Goal: Task Accomplishment & Management: Use online tool/utility

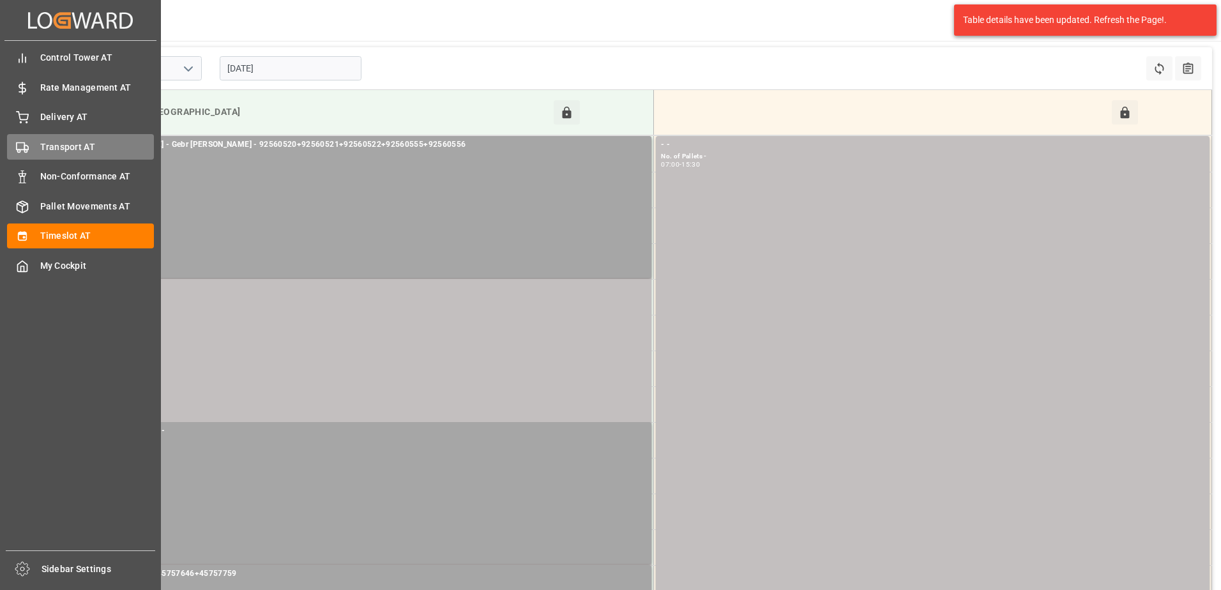
click at [28, 141] on icon at bounding box center [22, 147] width 13 height 13
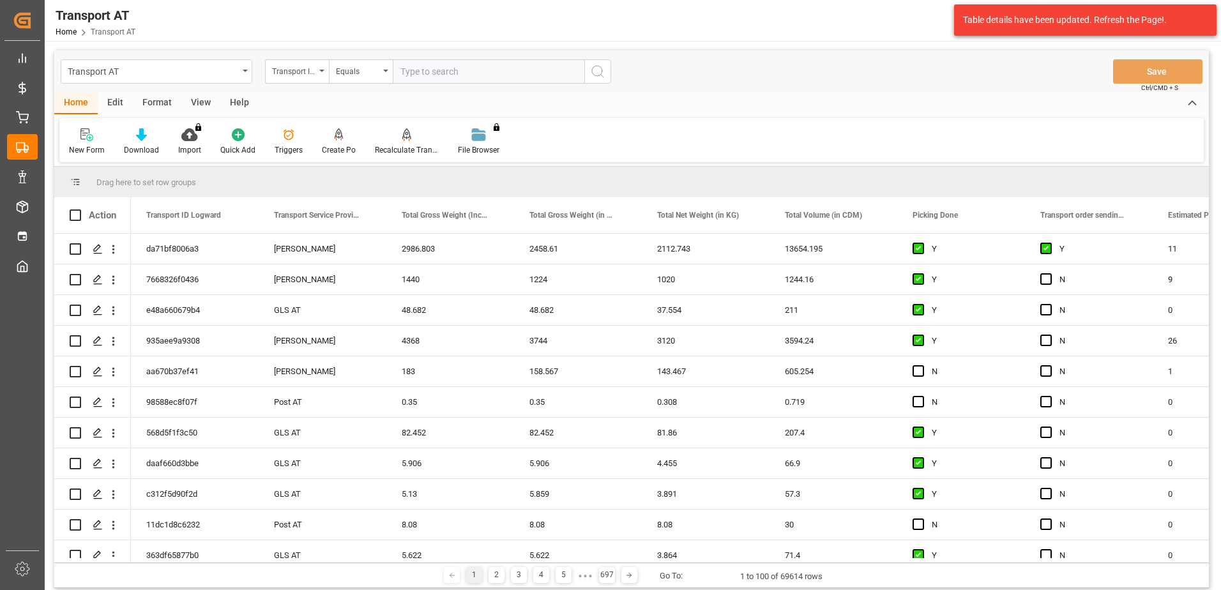
click at [195, 103] on div "View" at bounding box center [200, 104] width 39 height 22
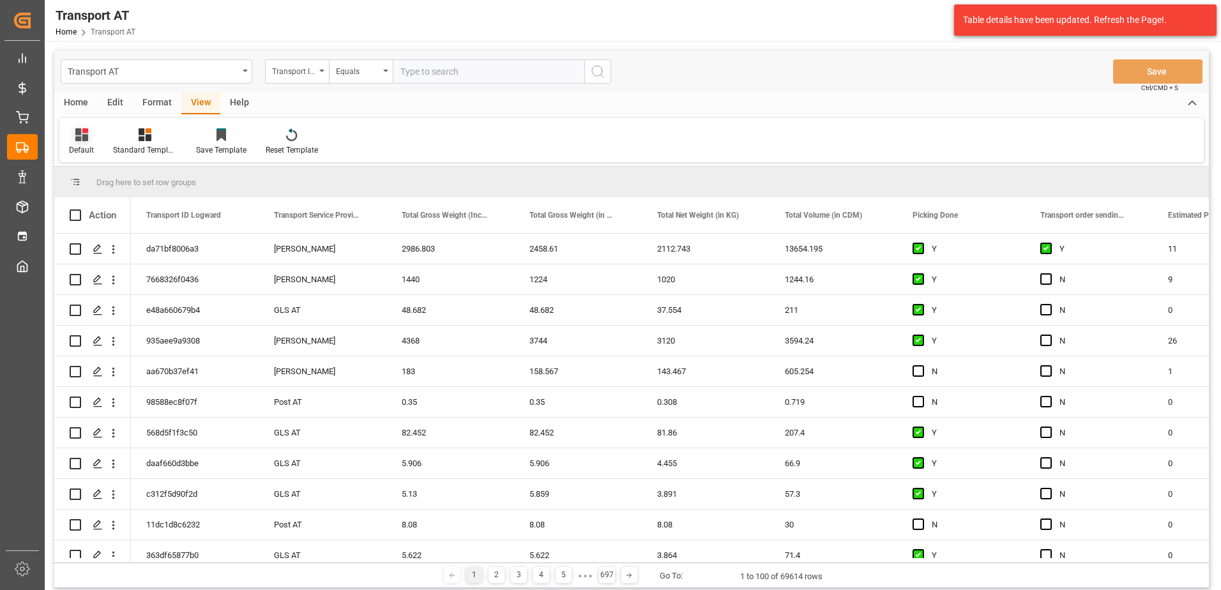
click at [86, 139] on icon at bounding box center [81, 134] width 13 height 13
click at [84, 208] on div "Data" at bounding box center [131, 206] width 112 height 13
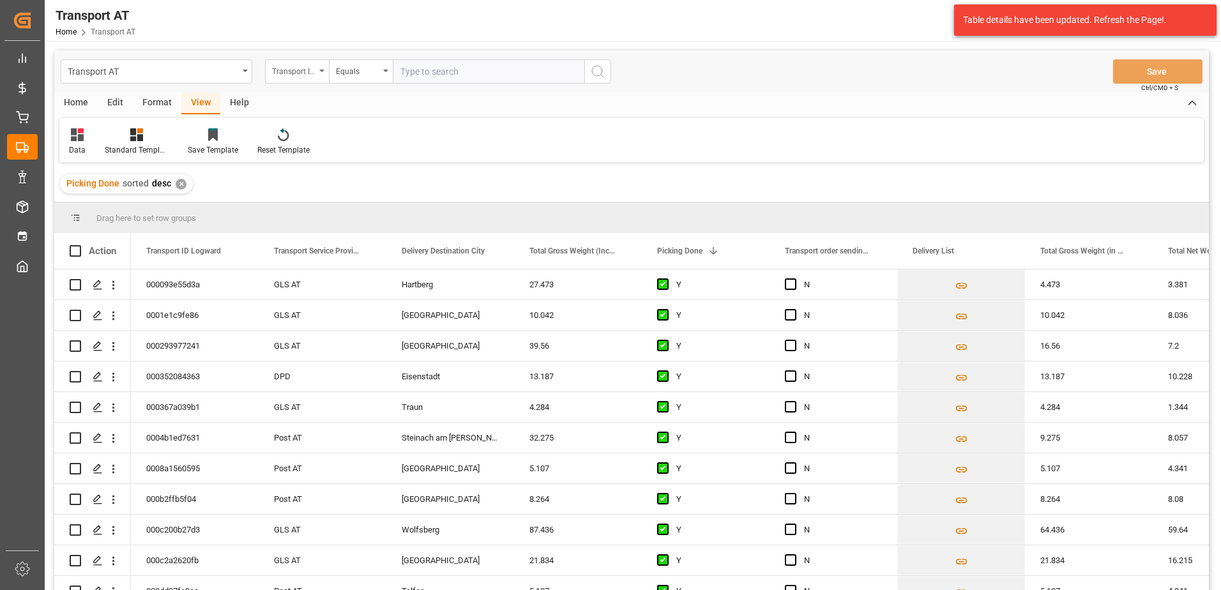
click at [298, 68] on div "Transport ID Logward" at bounding box center [293, 70] width 43 height 15
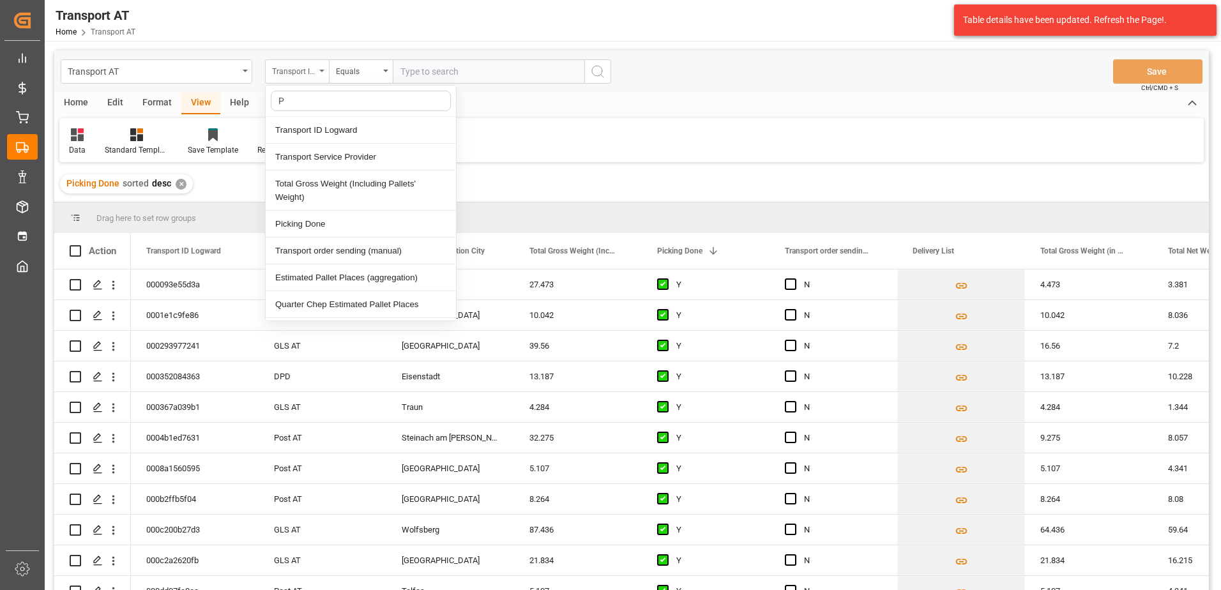
type input "Pi"
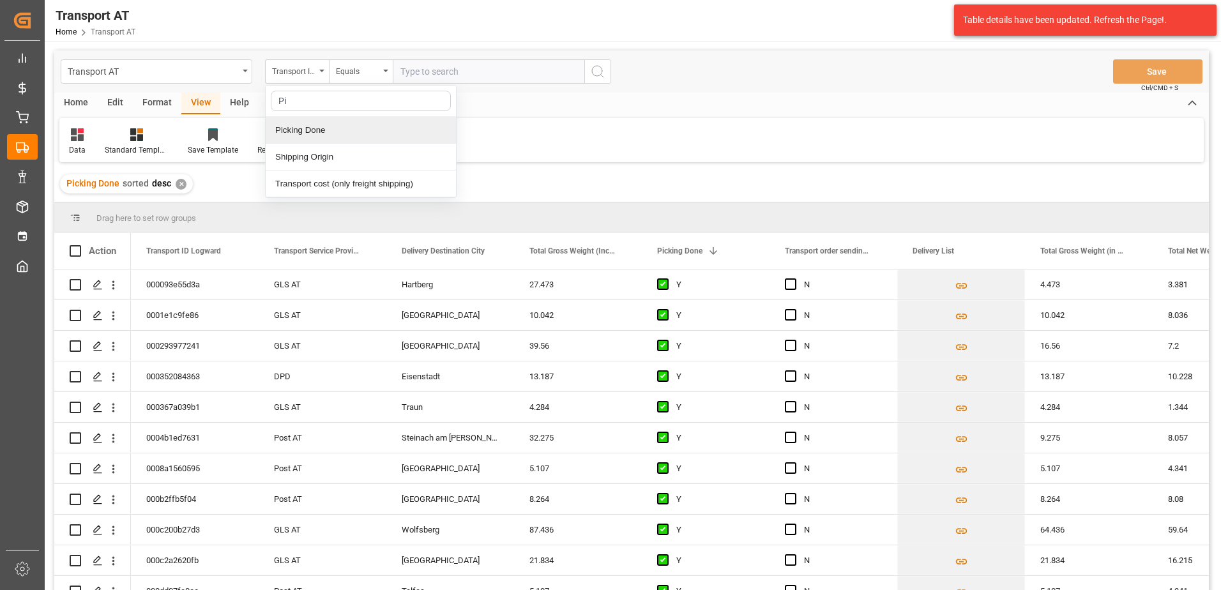
click at [328, 135] on div "Picking Done" at bounding box center [361, 130] width 190 height 27
click at [437, 78] on input "text" at bounding box center [489, 71] width 192 height 24
type input "Y"
click at [294, 70] on div "Picking Done" at bounding box center [293, 70] width 43 height 15
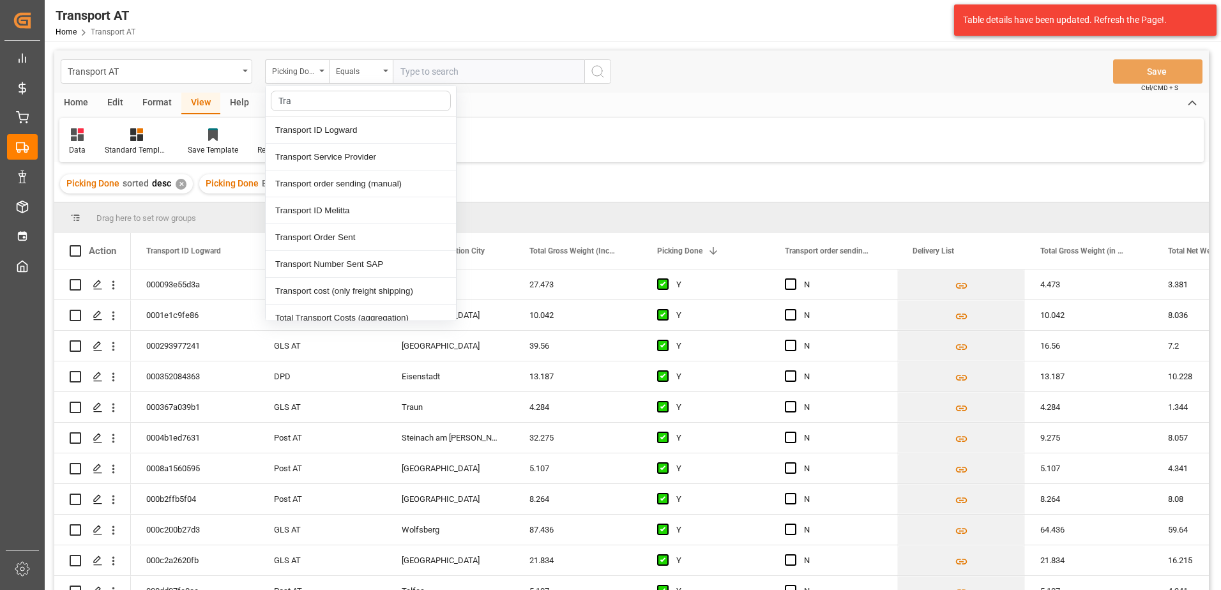
type input "[PERSON_NAME]"
click at [328, 183] on div "Transport order sending (manual)" at bounding box center [361, 183] width 190 height 27
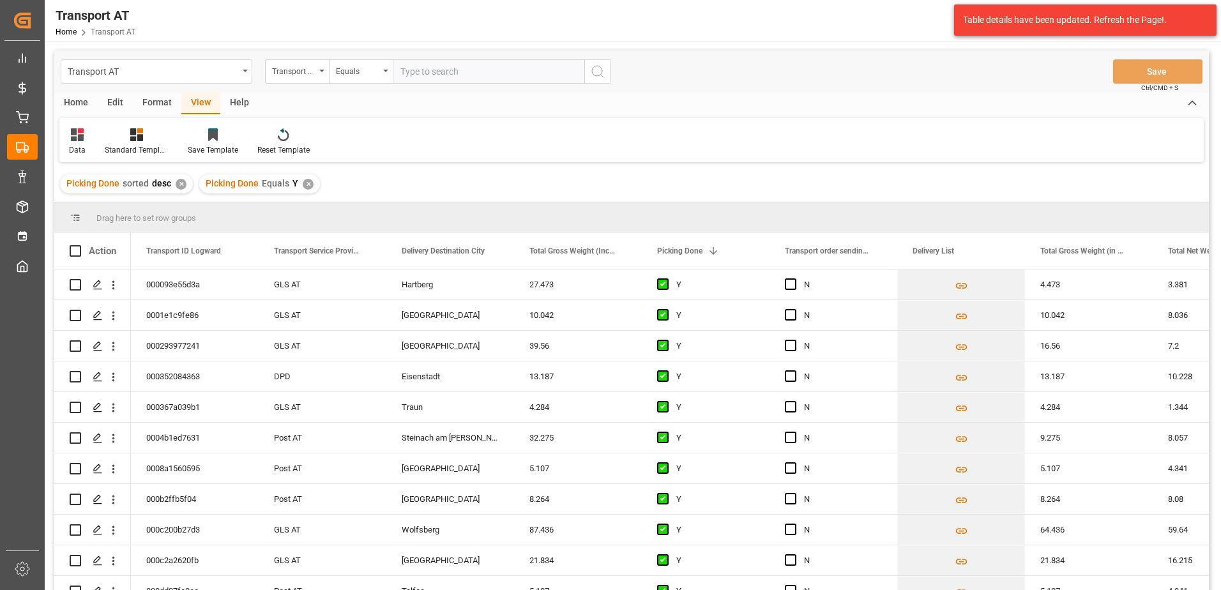
click at [434, 72] on input "text" at bounding box center [489, 71] width 192 height 24
type input "N"
click at [300, 67] on div "Transport order sending (manual)" at bounding box center [293, 70] width 43 height 15
type input "[PERSON_NAME]"
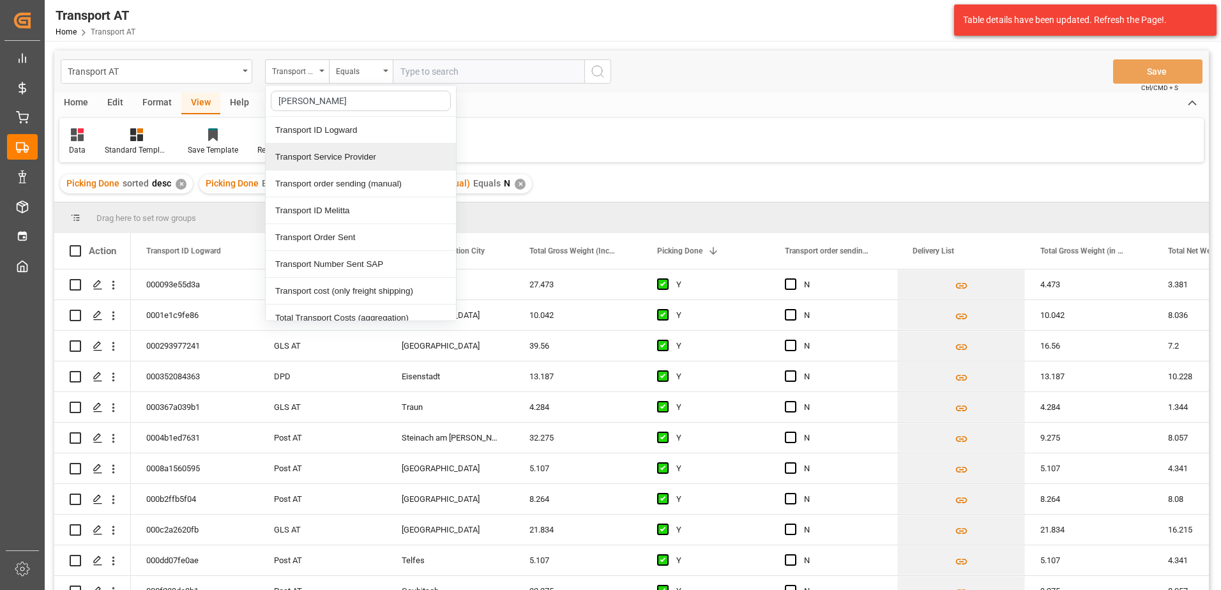
click at [316, 153] on div "Transport Service Provider" at bounding box center [361, 157] width 190 height 27
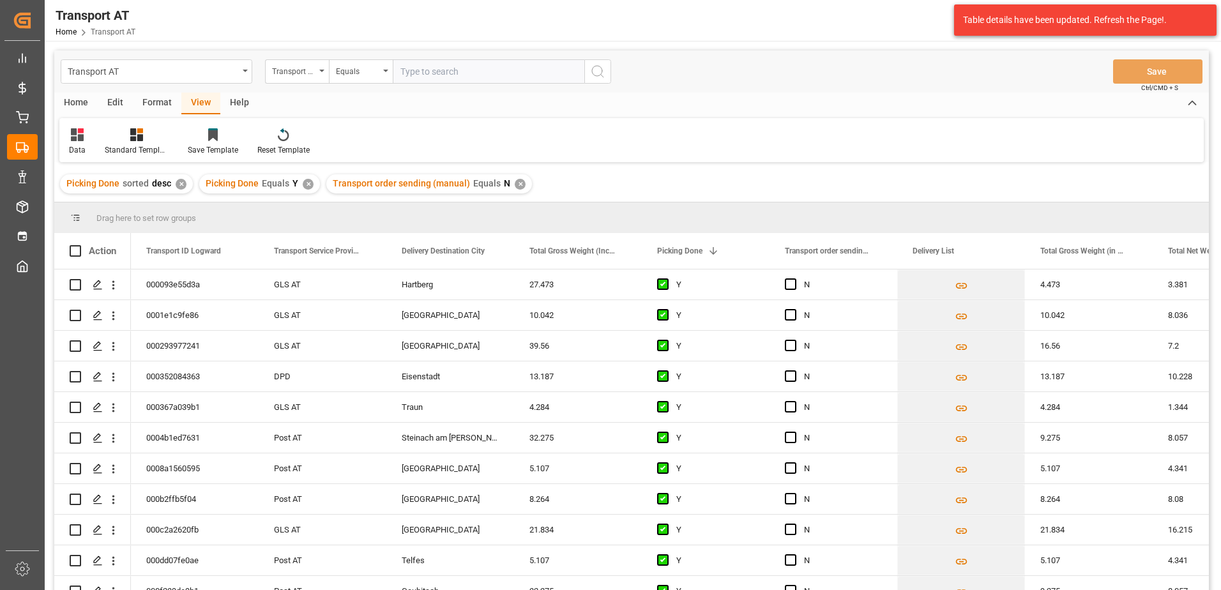
click at [409, 66] on input "text" at bounding box center [489, 71] width 192 height 24
type input "[PERSON_NAME]"
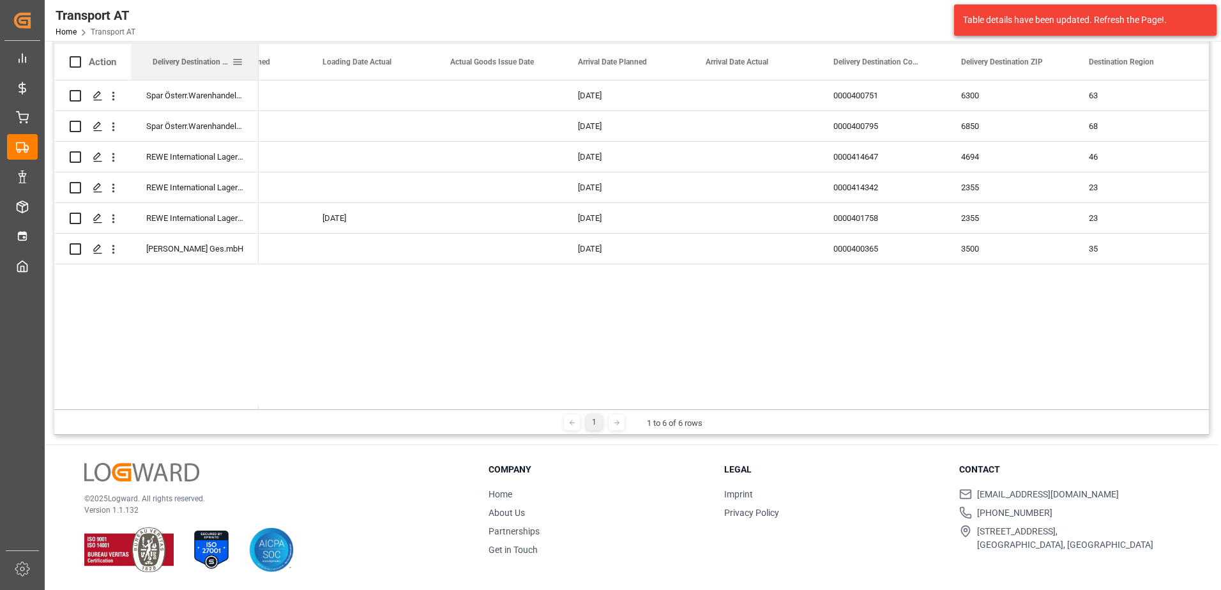
drag, startPoint x: 867, startPoint y: 61, endPoint x: 186, endPoint y: 59, distance: 680.1
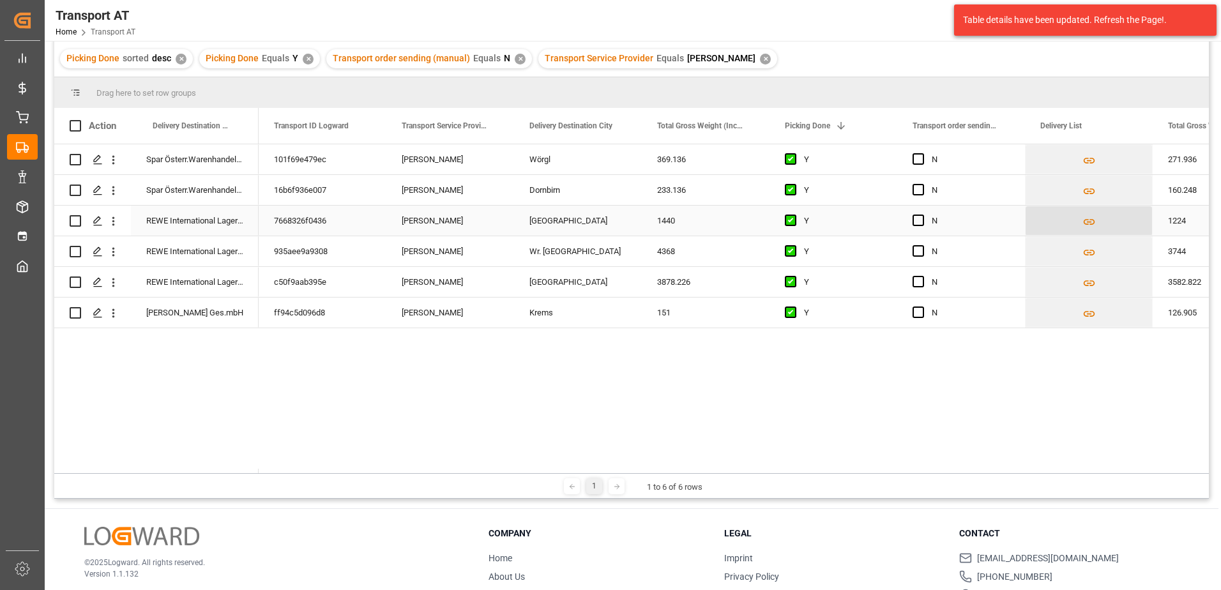
click at [1084, 220] on icon "Press SPACE to select this row." at bounding box center [1088, 222] width 11 height 6
click at [1089, 221] on icon "Press SPACE to select this row." at bounding box center [1088, 222] width 11 height 6
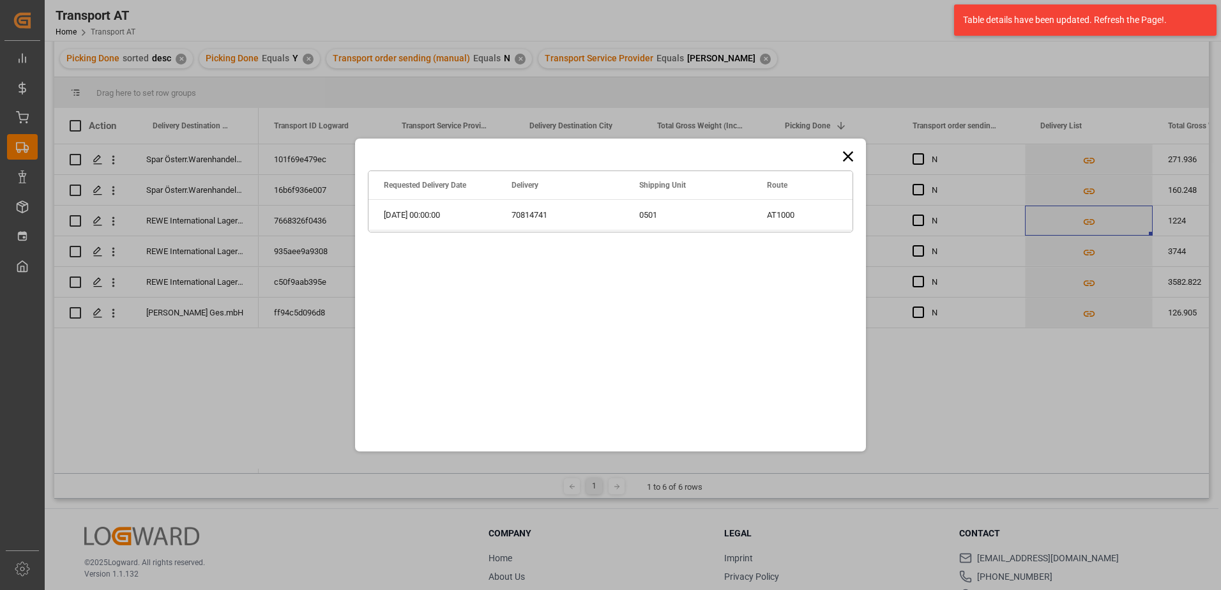
click at [844, 156] on icon at bounding box center [848, 157] width 18 height 18
click at [847, 154] on icon at bounding box center [848, 157] width 18 height 18
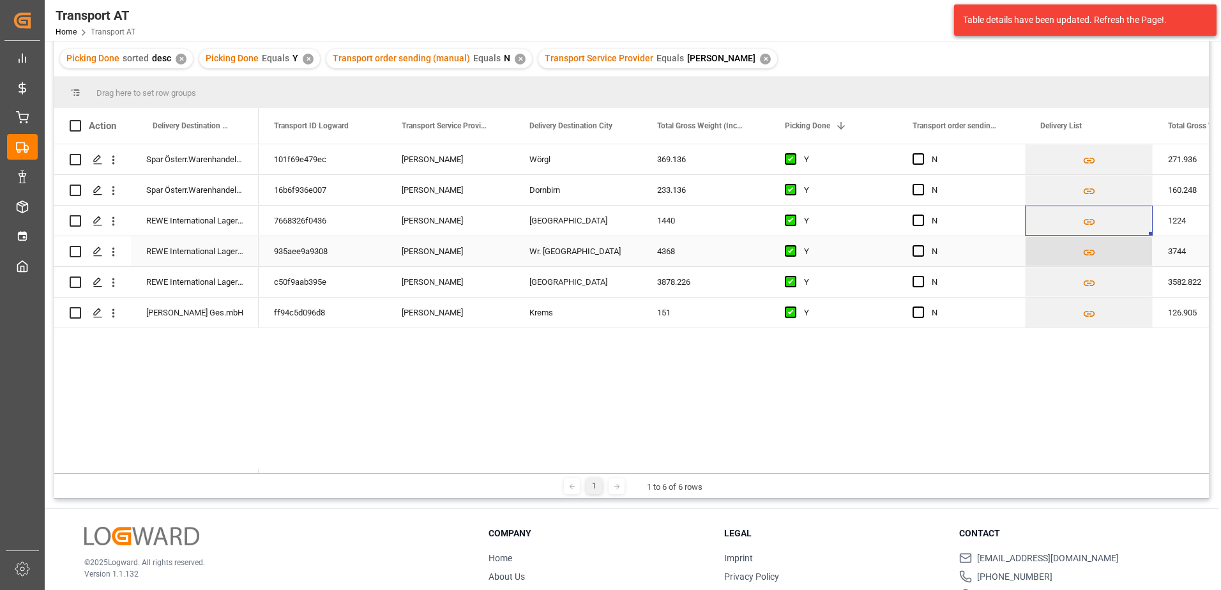
click at [1094, 243] on button "Press SPACE to select this row." at bounding box center [1089, 251] width 126 height 29
click at [1094, 248] on icon "Press SPACE to select this row." at bounding box center [1088, 252] width 13 height 13
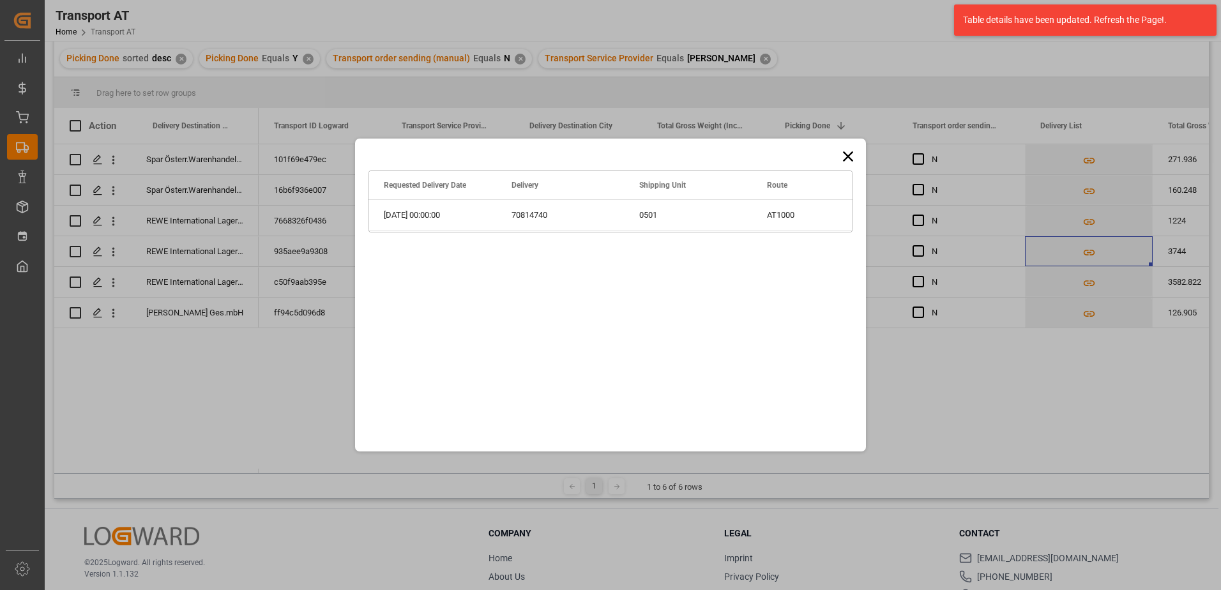
click at [845, 156] on icon at bounding box center [848, 157] width 18 height 18
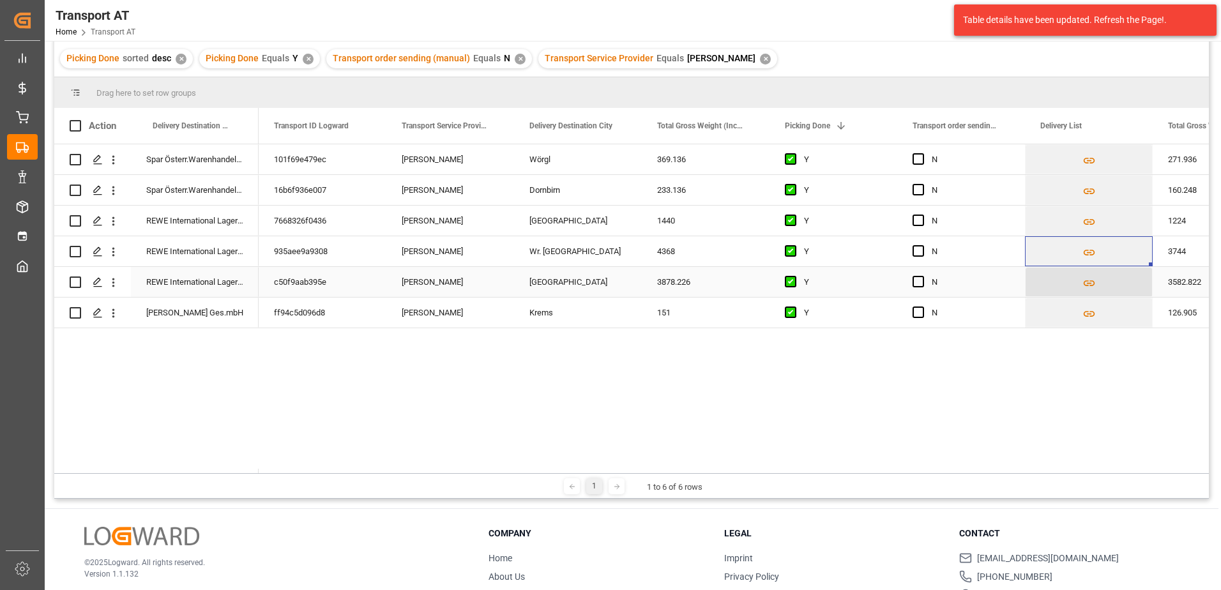
click at [1096, 284] on button "Press SPACE to select this row." at bounding box center [1089, 282] width 126 height 29
click at [1095, 284] on icon "Press SPACE to select this row." at bounding box center [1088, 282] width 13 height 13
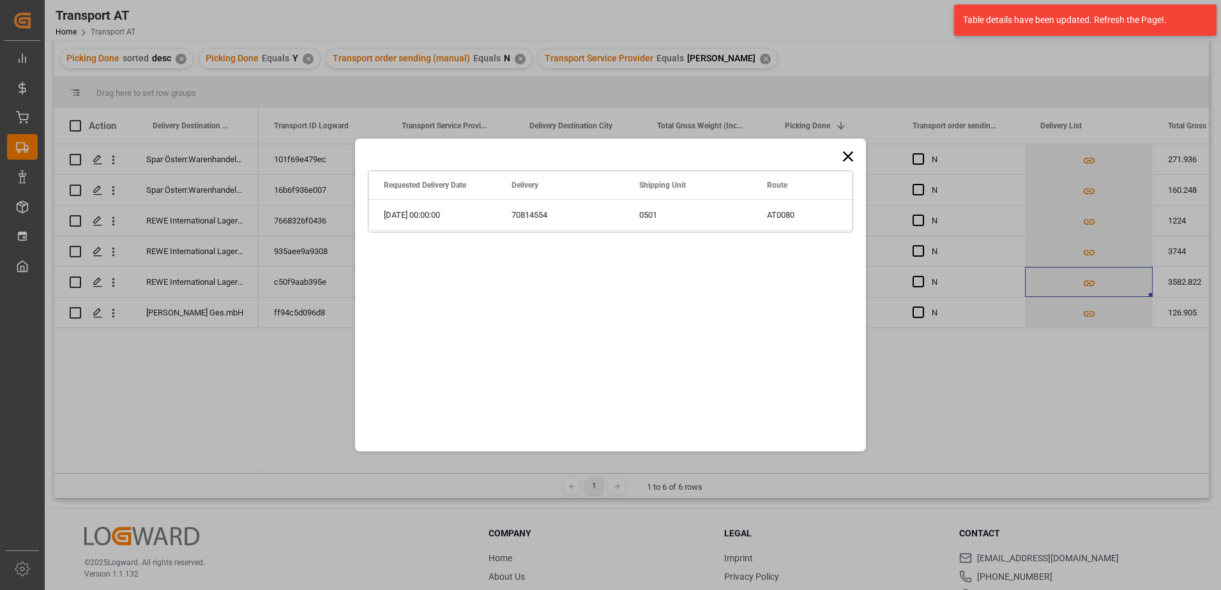
click at [845, 155] on icon at bounding box center [848, 156] width 10 height 10
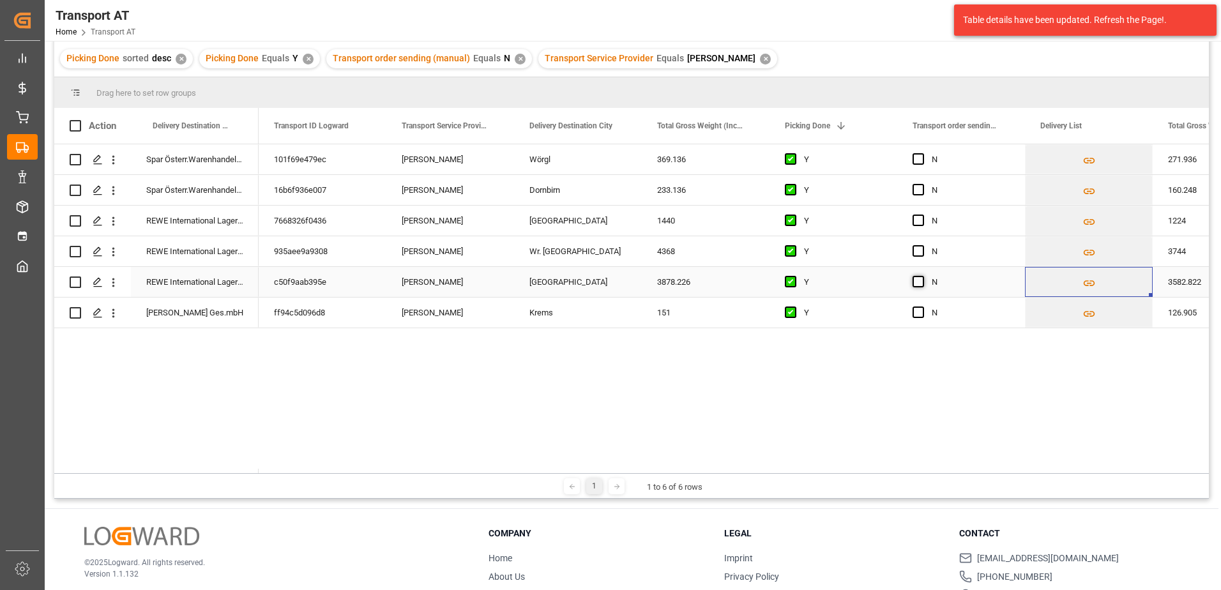
click at [920, 280] on span "Press SPACE to select this row." at bounding box center [917, 281] width 11 height 11
click at [922, 276] on input "Press SPACE to select this row." at bounding box center [922, 276] width 0 height 0
click at [1084, 312] on icon "Press SPACE to select this row." at bounding box center [1088, 313] width 13 height 13
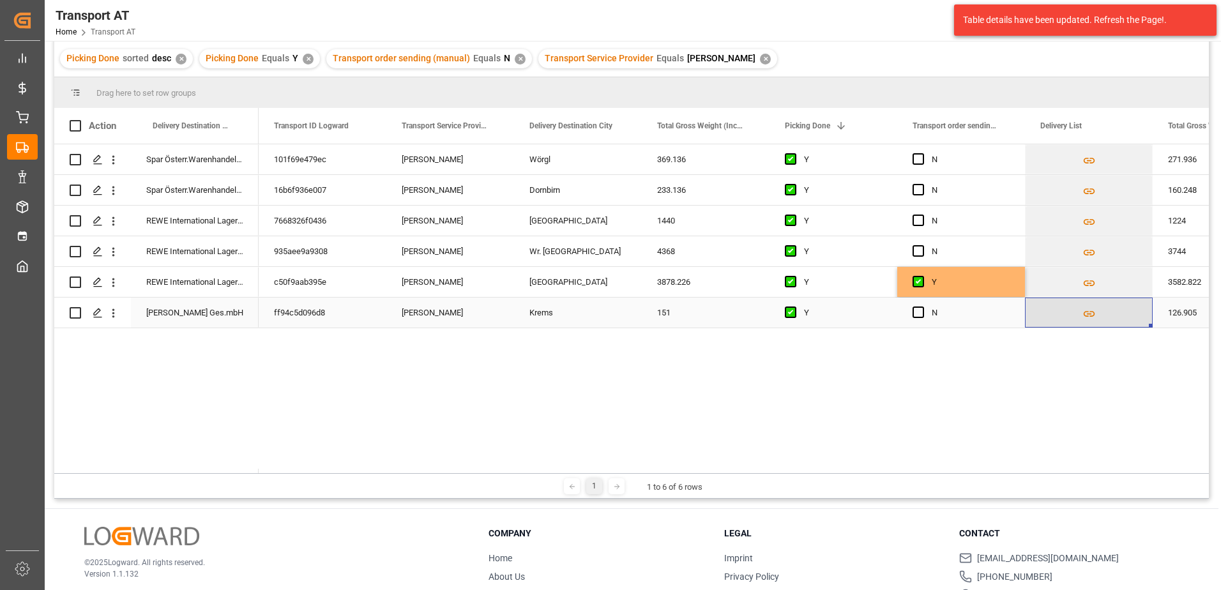
click at [1084, 312] on icon "Press SPACE to select this row." at bounding box center [1088, 313] width 13 height 13
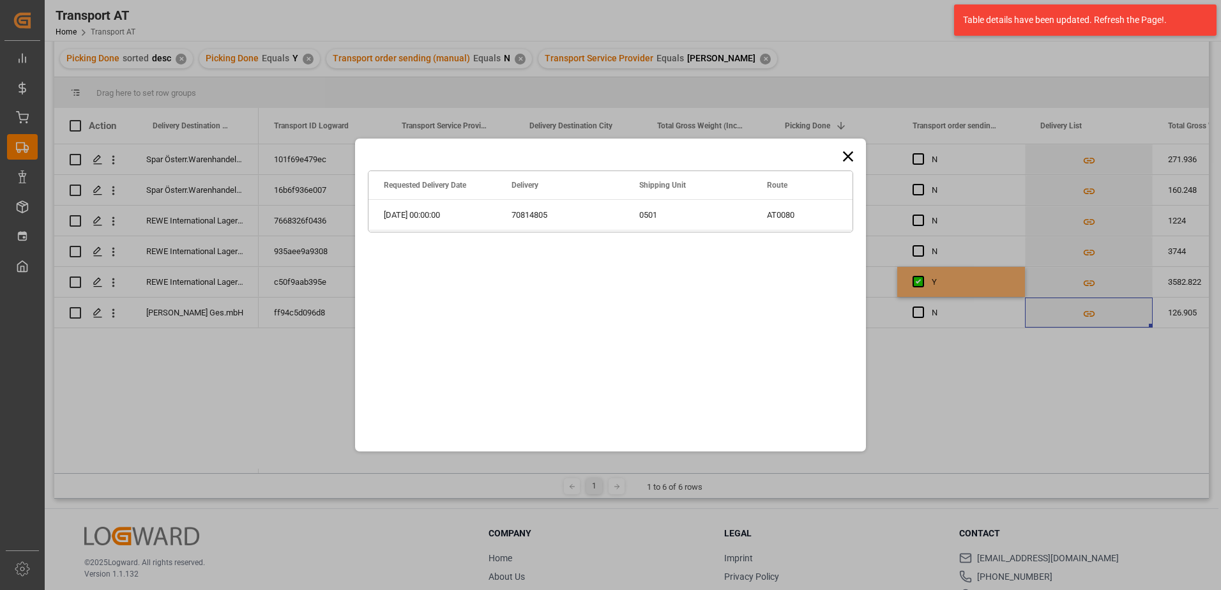
click at [841, 154] on icon at bounding box center [848, 157] width 18 height 18
click at [848, 155] on icon at bounding box center [848, 157] width 18 height 18
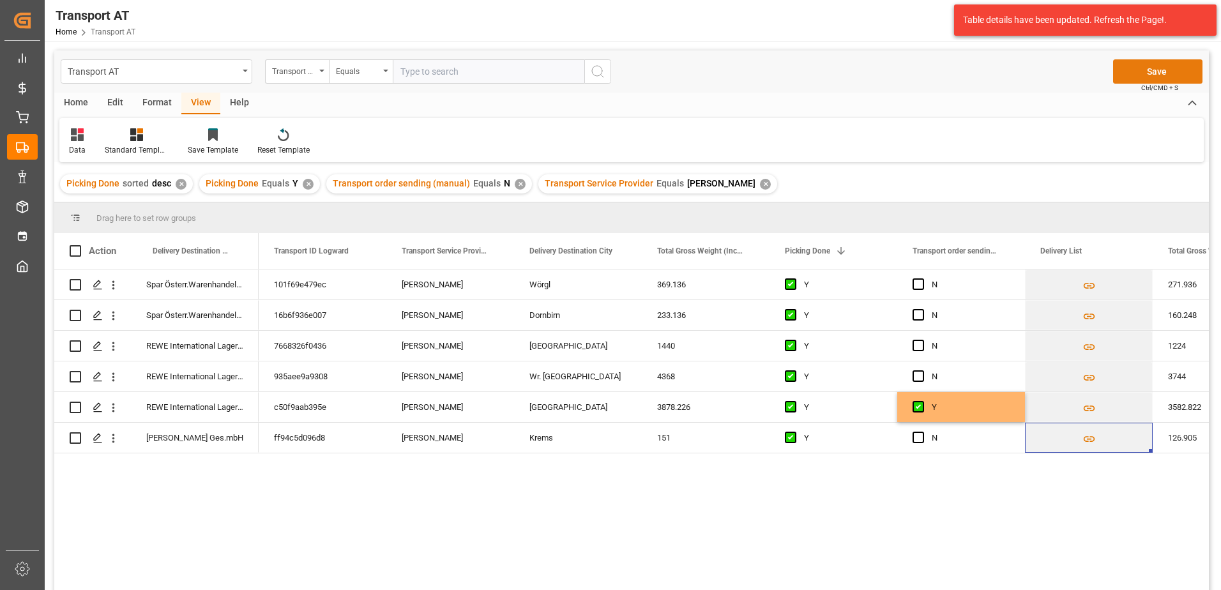
click at [1168, 68] on button "Save" at bounding box center [1157, 71] width 89 height 24
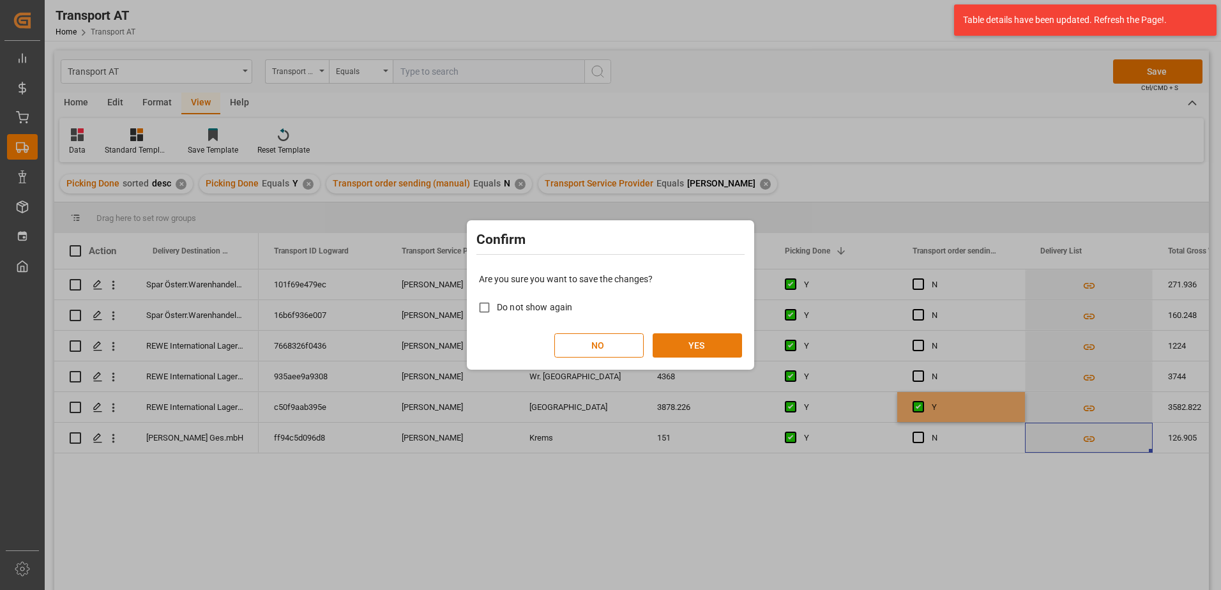
click at [685, 345] on button "YES" at bounding box center [697, 345] width 89 height 24
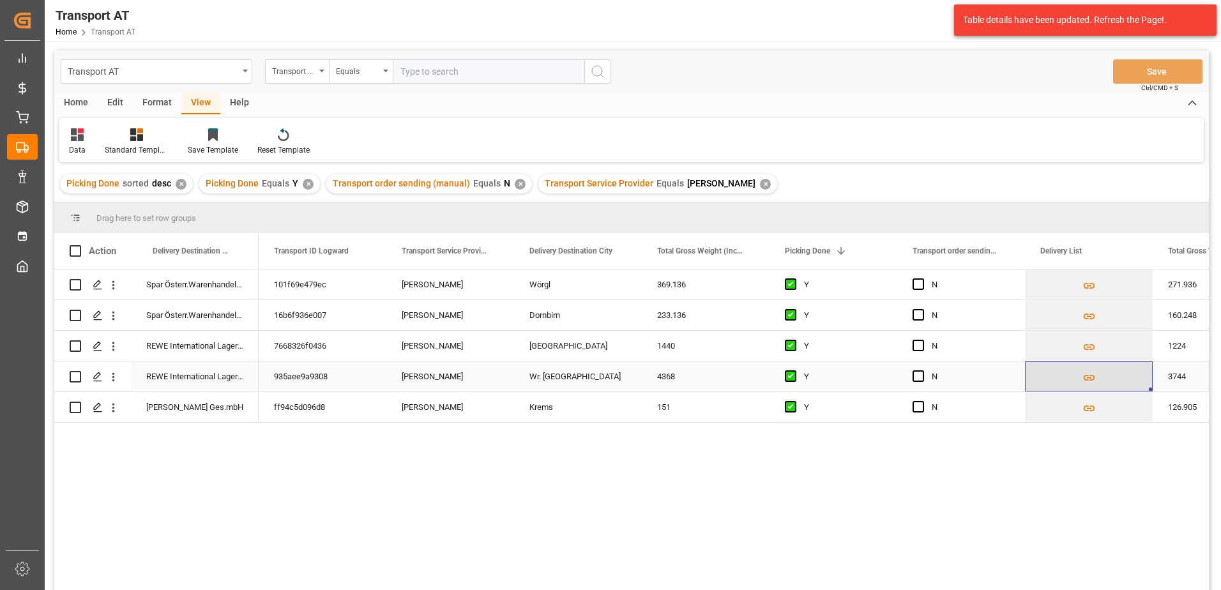
click at [1071, 376] on button "Press SPACE to select this row." at bounding box center [1089, 376] width 126 height 29
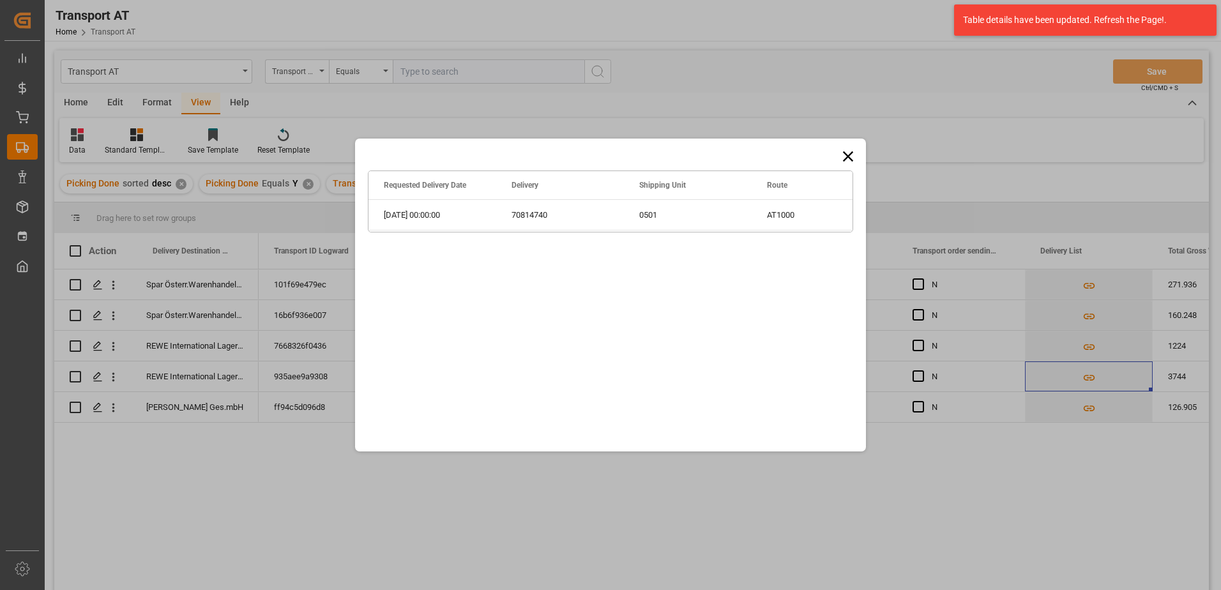
click at [851, 150] on icon at bounding box center [848, 157] width 18 height 18
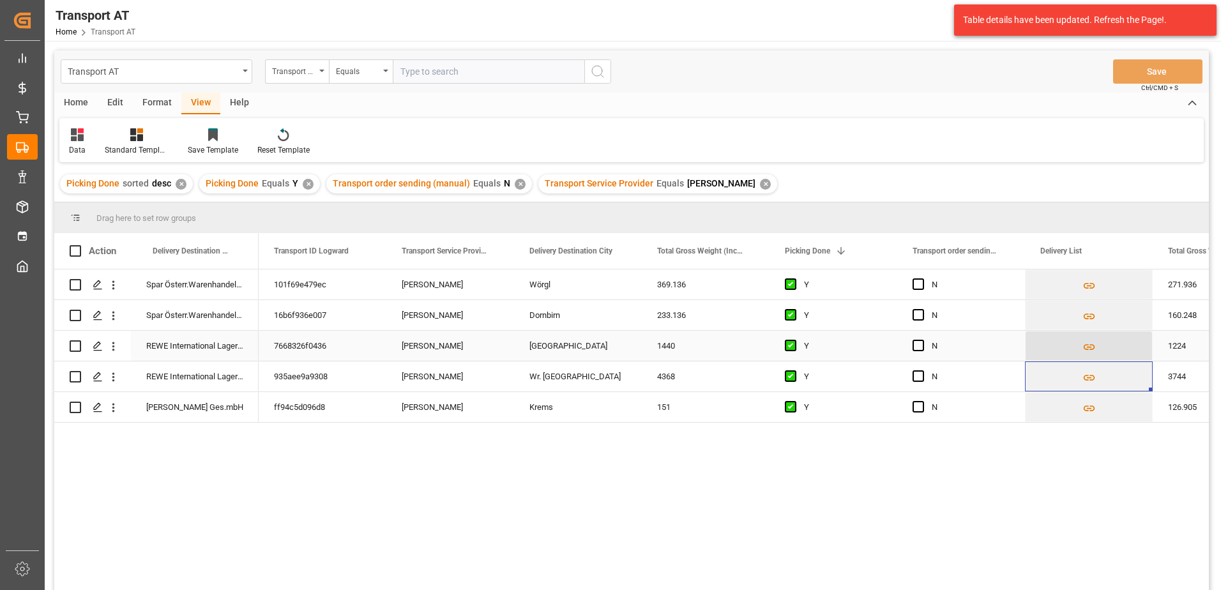
click at [1066, 348] on button "Press SPACE to select this row." at bounding box center [1089, 345] width 126 height 29
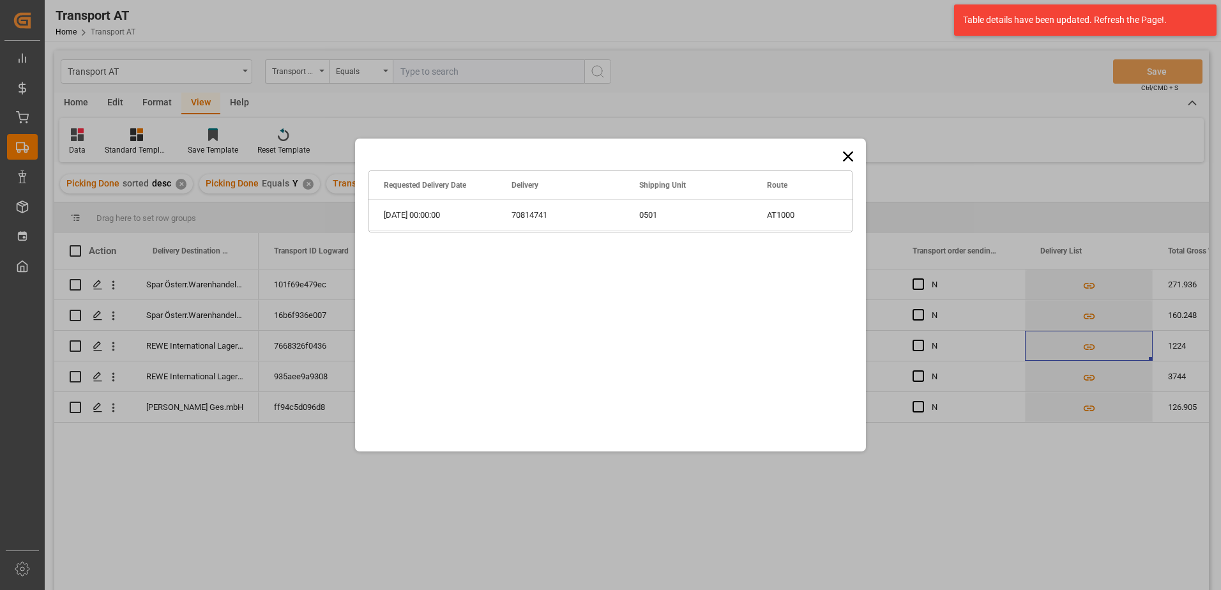
click at [844, 152] on icon at bounding box center [848, 156] width 10 height 10
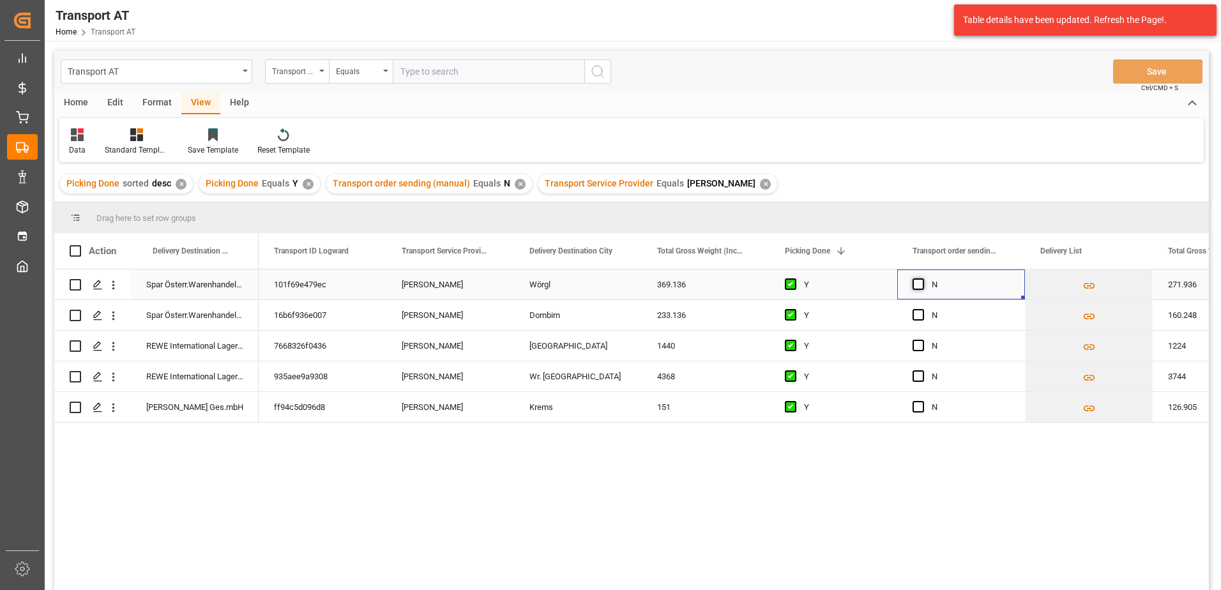
click at [915, 287] on span "Press SPACE to select this row." at bounding box center [917, 283] width 11 height 11
click at [922, 278] on input "Press SPACE to select this row." at bounding box center [922, 278] width 0 height 0
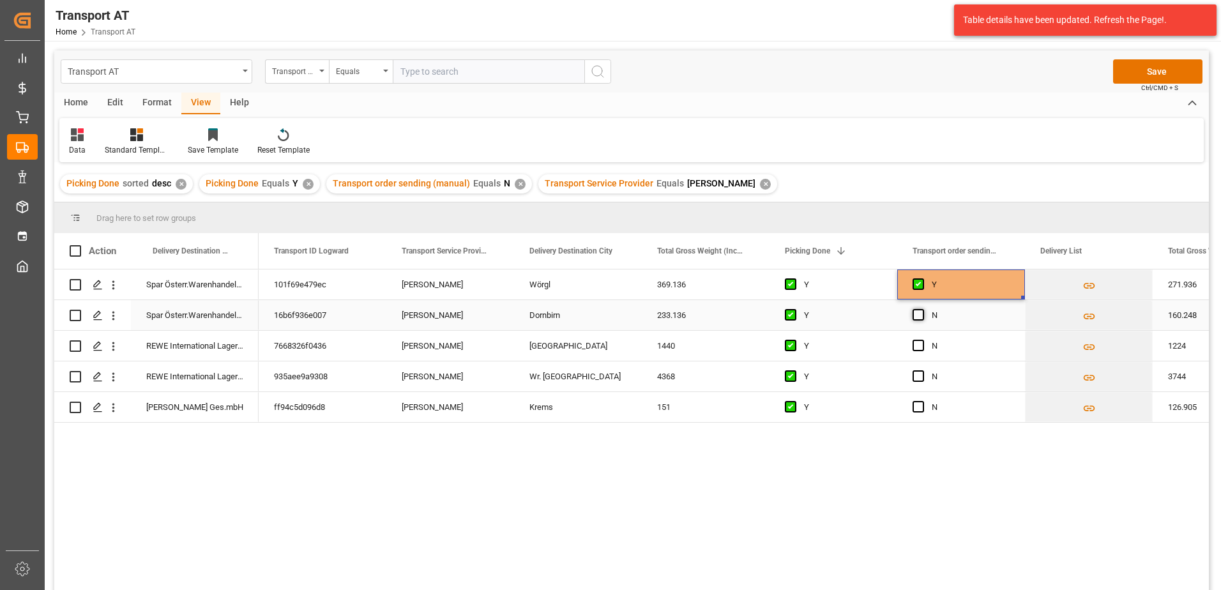
click at [914, 314] on span "Press SPACE to select this row." at bounding box center [917, 314] width 11 height 11
click at [922, 309] on input "Press SPACE to select this row." at bounding box center [922, 309] width 0 height 0
click at [916, 341] on span "Press SPACE to select this row." at bounding box center [917, 345] width 11 height 11
click at [922, 340] on input "Press SPACE to select this row." at bounding box center [922, 340] width 0 height 0
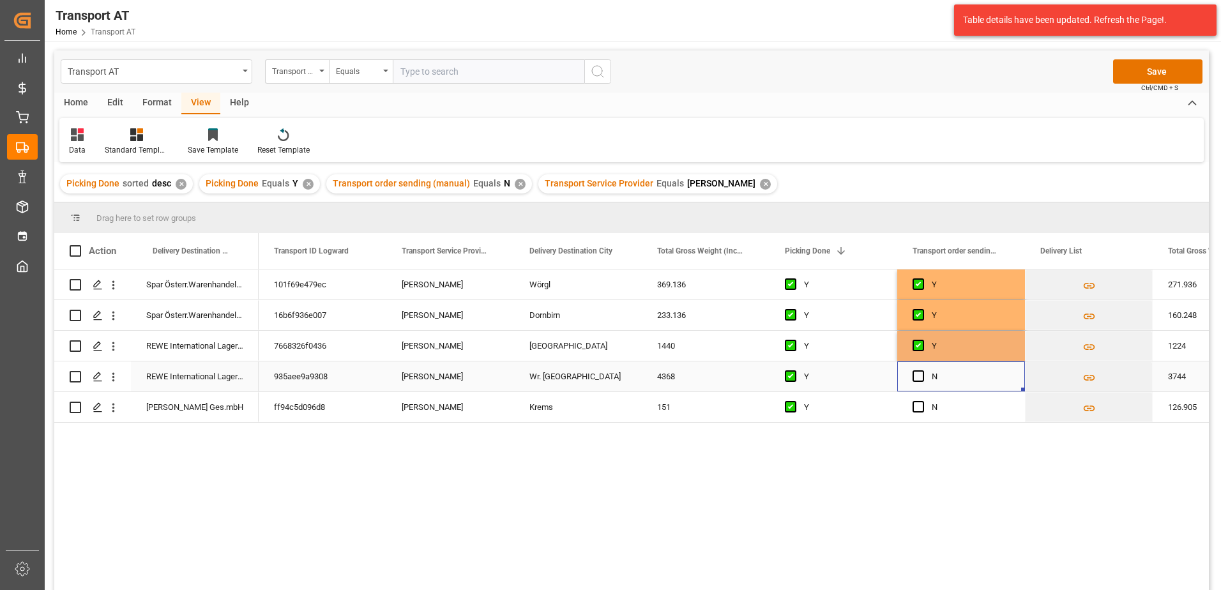
drag, startPoint x: 916, startPoint y: 369, endPoint x: 918, endPoint y: 393, distance: 23.7
click at [915, 370] on div "Press SPACE to select this row." at bounding box center [921, 376] width 19 height 29
click at [922, 410] on span "Press SPACE to select this row." at bounding box center [917, 406] width 11 height 11
click at [922, 401] on input "Press SPACE to select this row." at bounding box center [922, 401] width 0 height 0
click at [916, 382] on span "Press SPACE to select this row." at bounding box center [917, 375] width 11 height 11
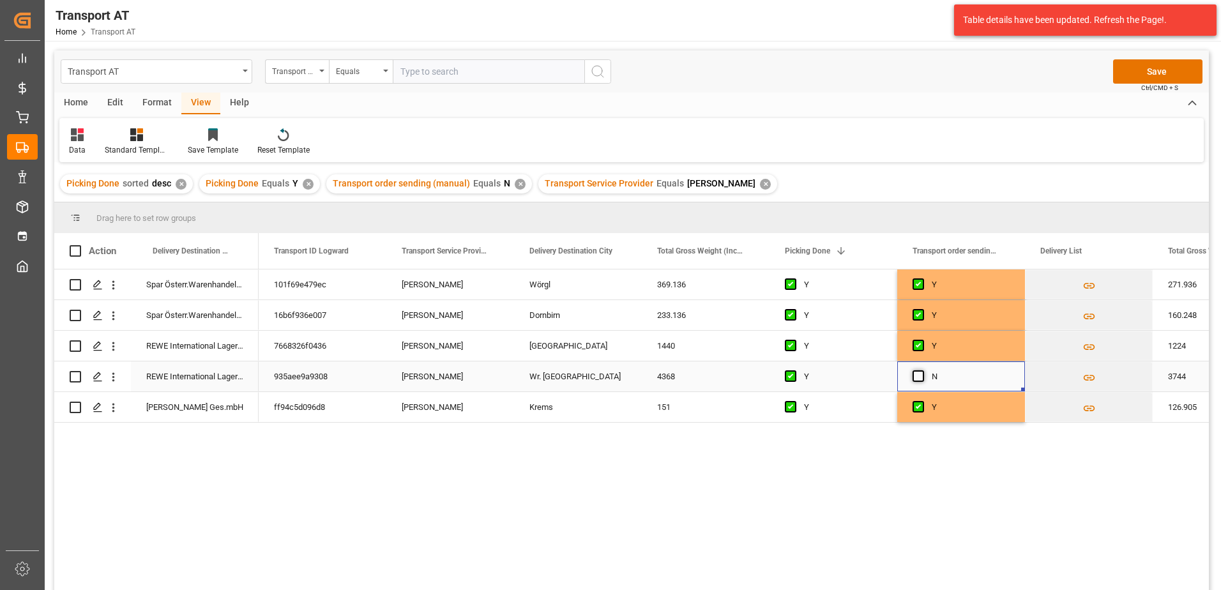
click at [922, 370] on input "Press SPACE to select this row." at bounding box center [922, 370] width 0 height 0
click at [1146, 68] on button "Save" at bounding box center [1157, 71] width 89 height 24
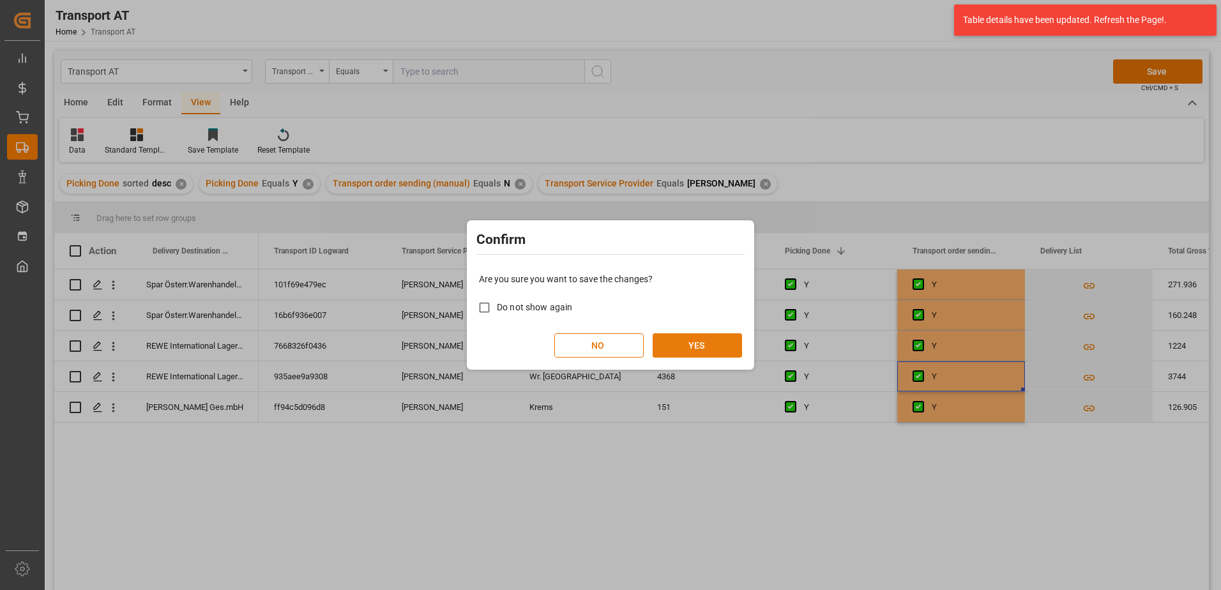
click at [698, 344] on button "YES" at bounding box center [697, 345] width 89 height 24
